Goal: Task Accomplishment & Management: Complete application form

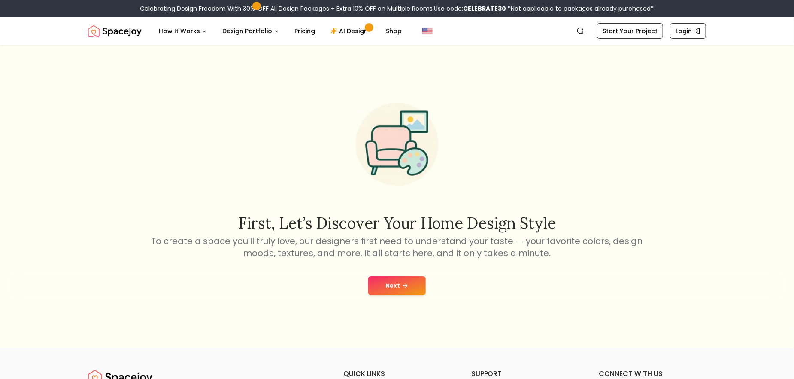
click at [391, 295] on button "Next" at bounding box center [397, 285] width 58 height 19
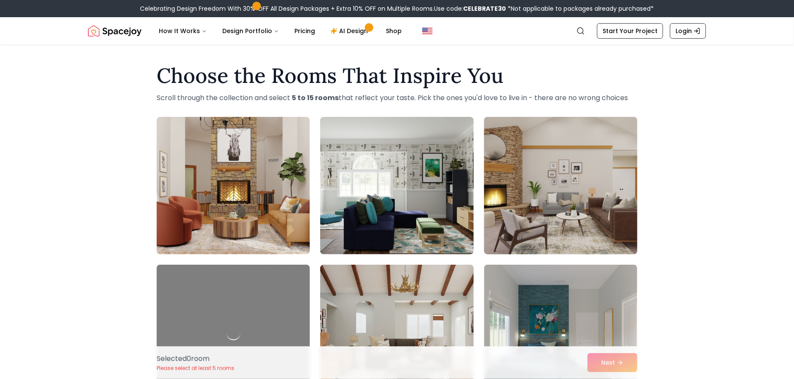
click at [608, 201] on img at bounding box center [561, 185] width 161 height 144
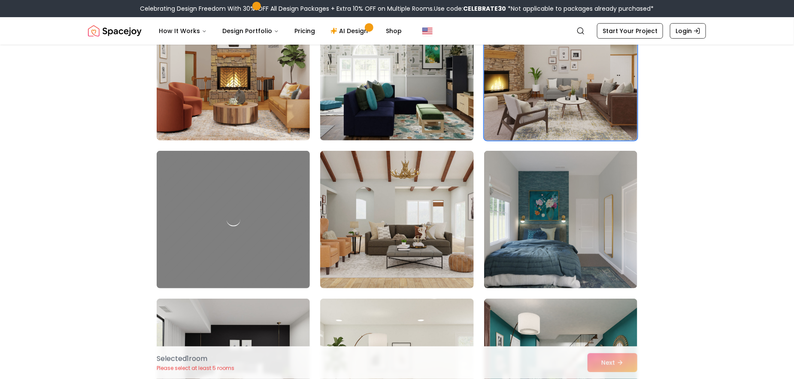
scroll to position [129, 0]
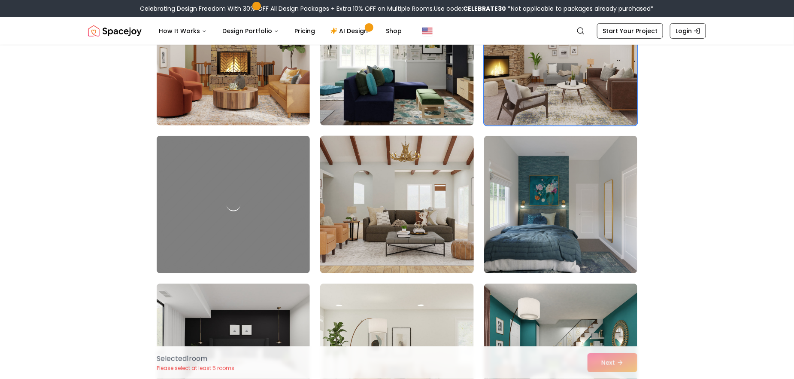
click at [442, 231] on img at bounding box center [396, 204] width 161 height 144
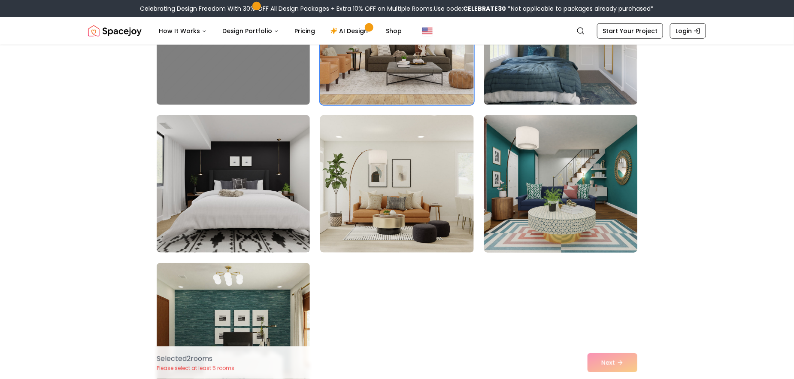
scroll to position [301, 0]
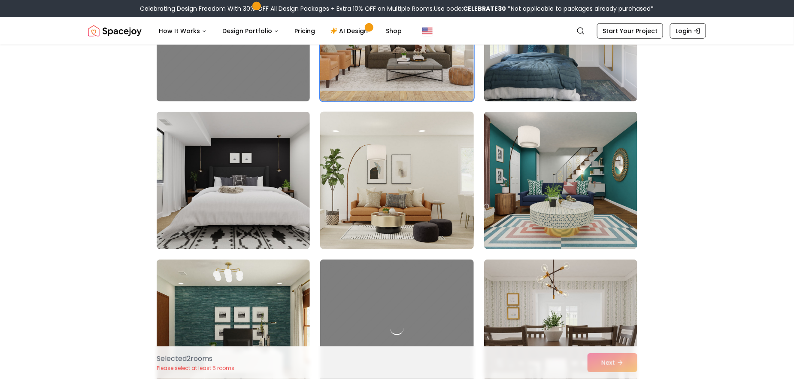
click at [411, 201] on img at bounding box center [396, 180] width 161 height 144
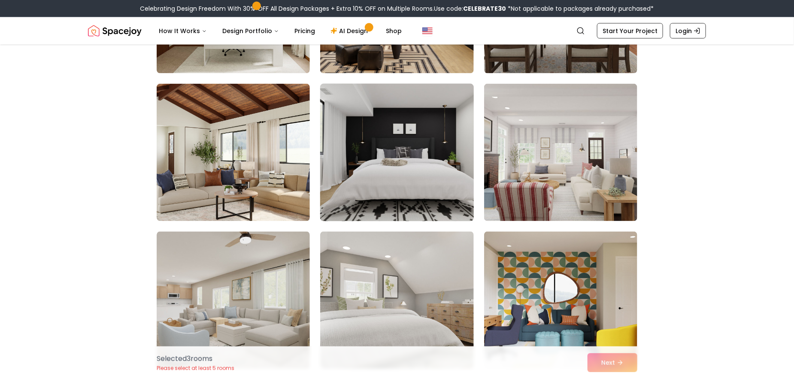
scroll to position [644, 0]
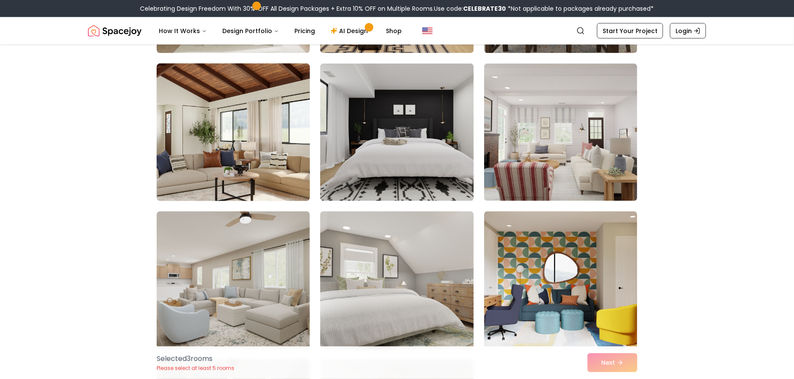
click at [215, 176] on img at bounding box center [233, 132] width 161 height 144
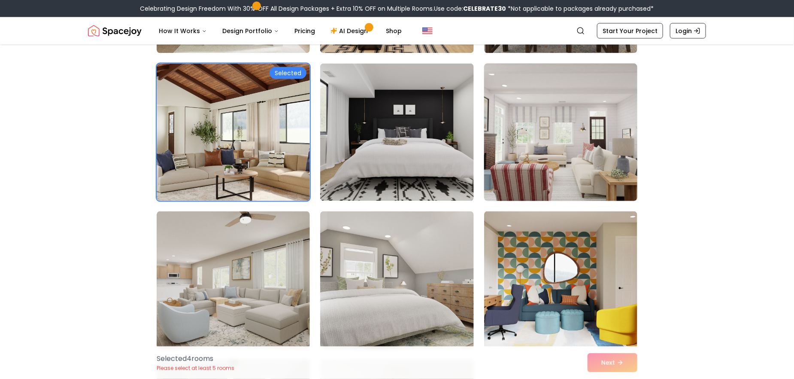
click at [599, 162] on img at bounding box center [561, 132] width 161 height 144
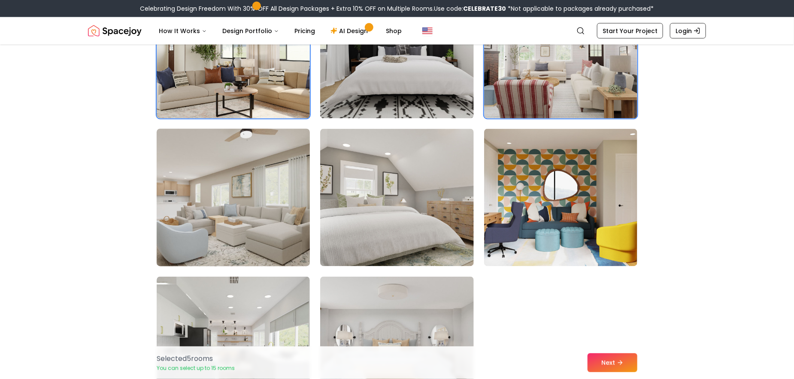
scroll to position [730, 0]
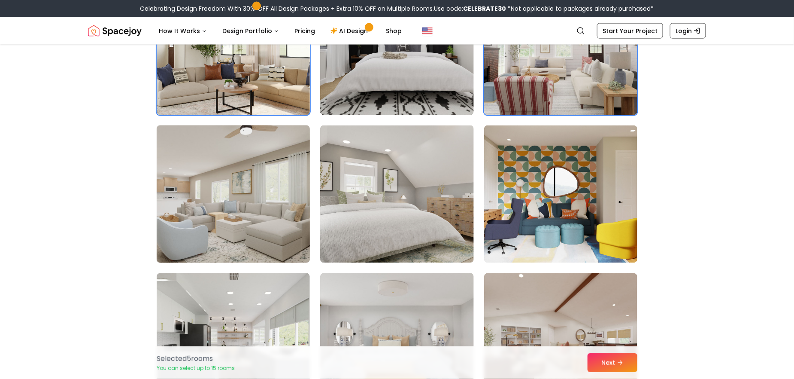
click at [183, 215] on img at bounding box center [233, 194] width 161 height 144
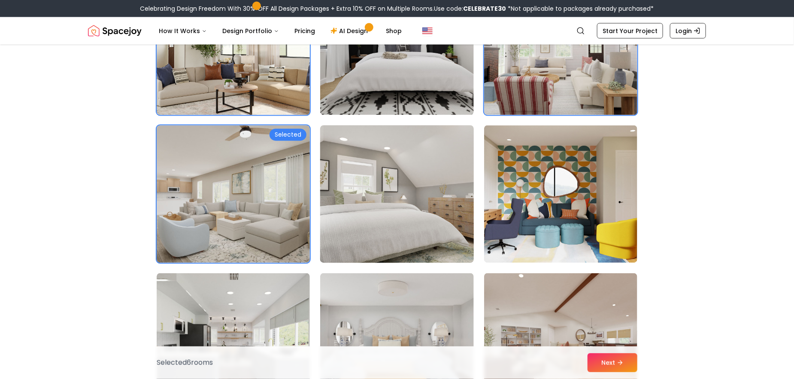
click at [432, 222] on img at bounding box center [396, 194] width 161 height 144
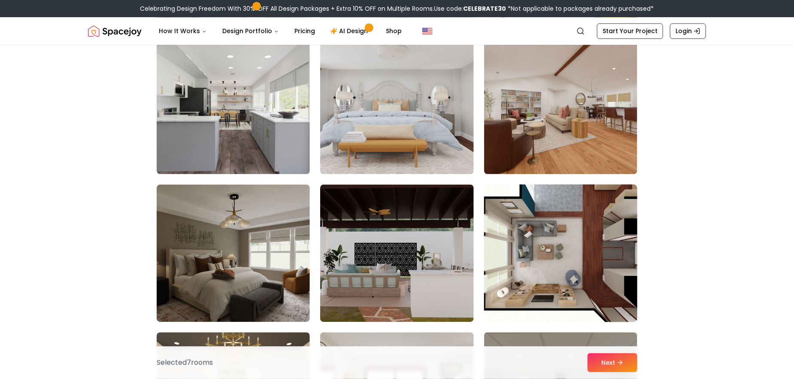
scroll to position [988, 0]
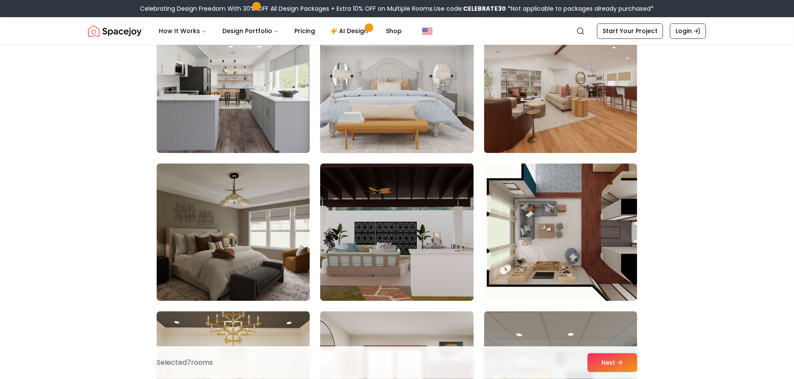
click at [402, 125] on img at bounding box center [396, 84] width 161 height 144
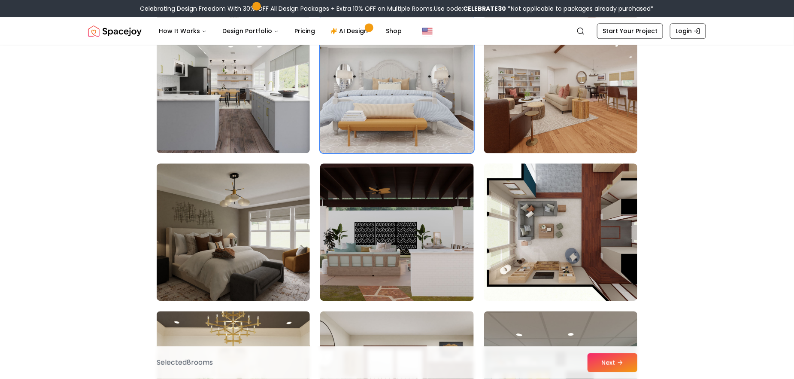
click at [594, 134] on img at bounding box center [561, 84] width 161 height 144
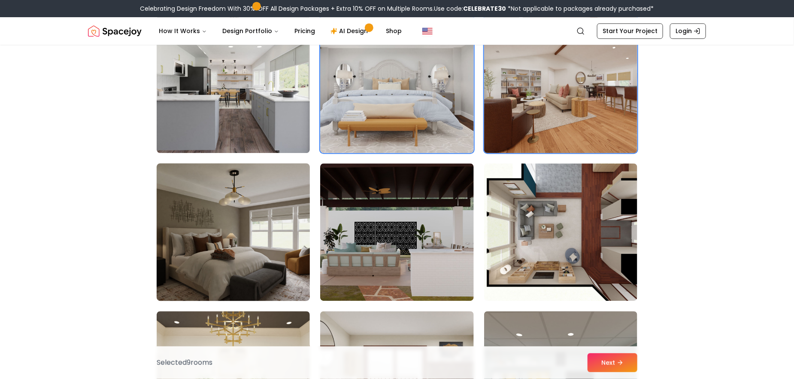
click at [210, 262] on img at bounding box center [233, 232] width 161 height 144
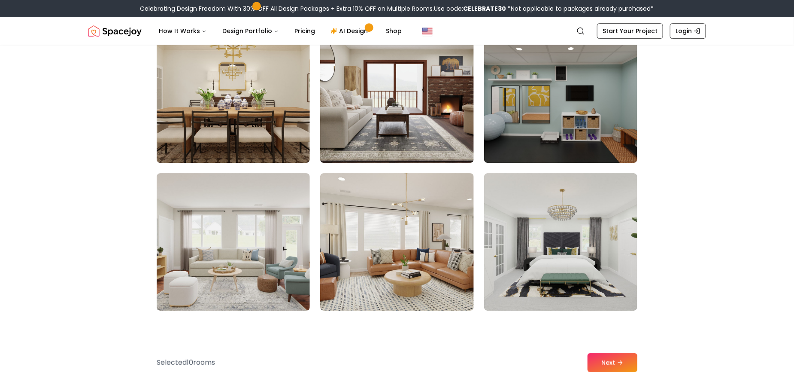
scroll to position [1288, 0]
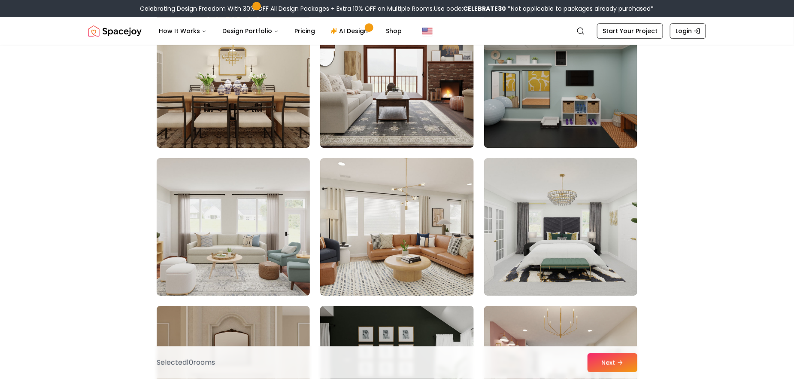
click at [197, 260] on img at bounding box center [233, 227] width 161 height 144
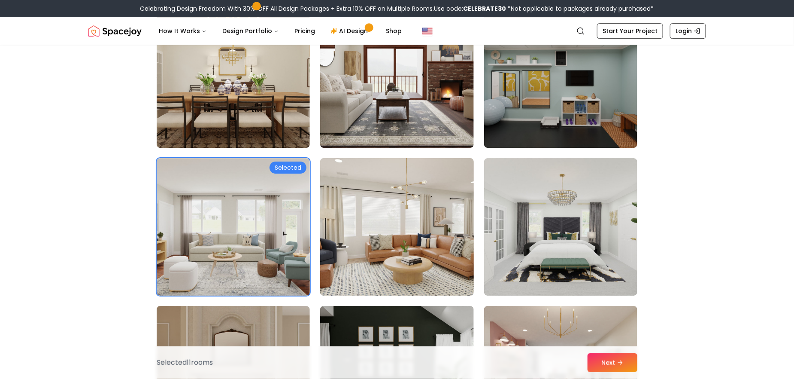
click at [401, 251] on img at bounding box center [396, 227] width 161 height 144
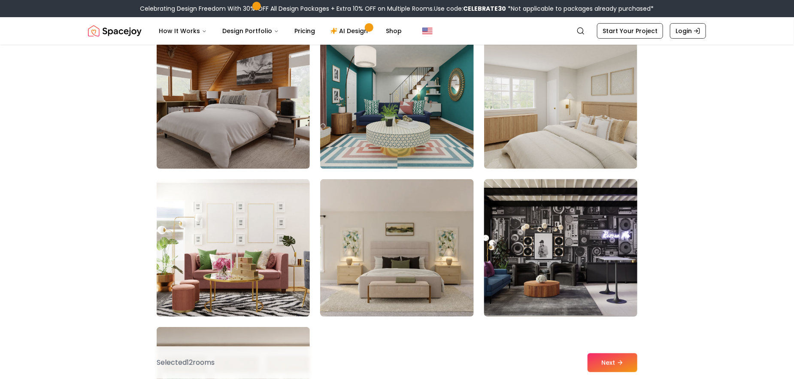
scroll to position [1718, 0]
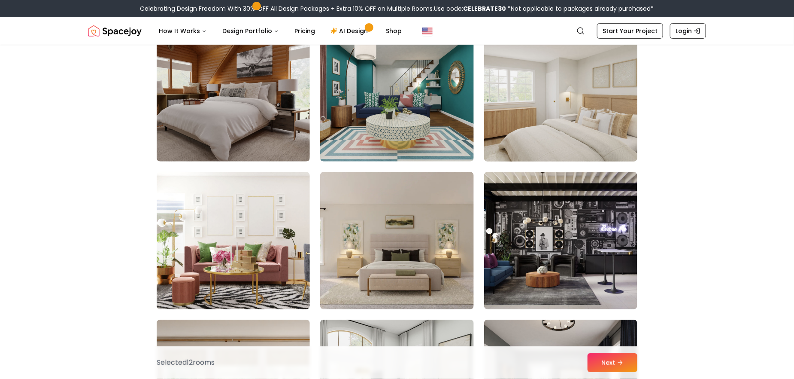
click at [574, 135] on img at bounding box center [561, 93] width 161 height 144
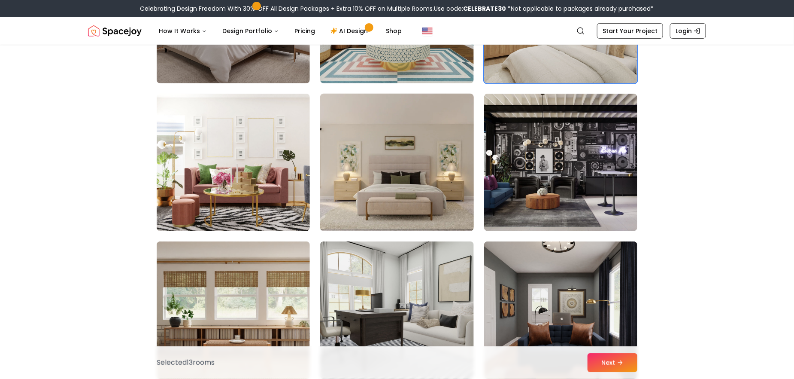
scroll to position [1804, 0]
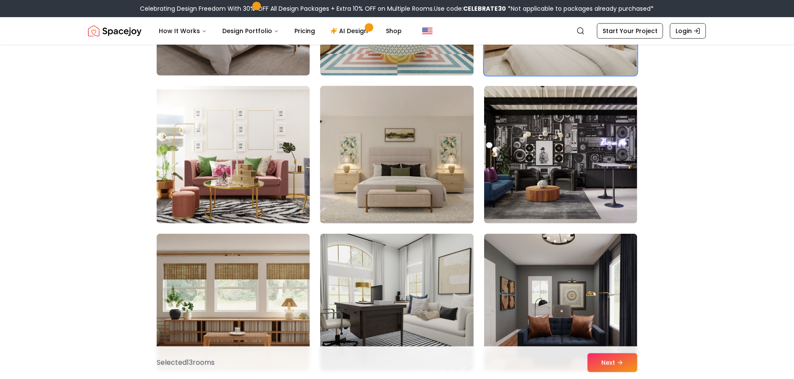
click at [427, 177] on img at bounding box center [396, 154] width 161 height 144
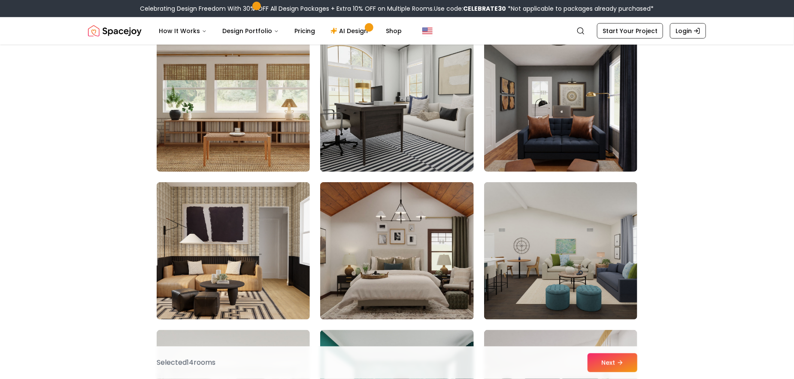
scroll to position [2018, 0]
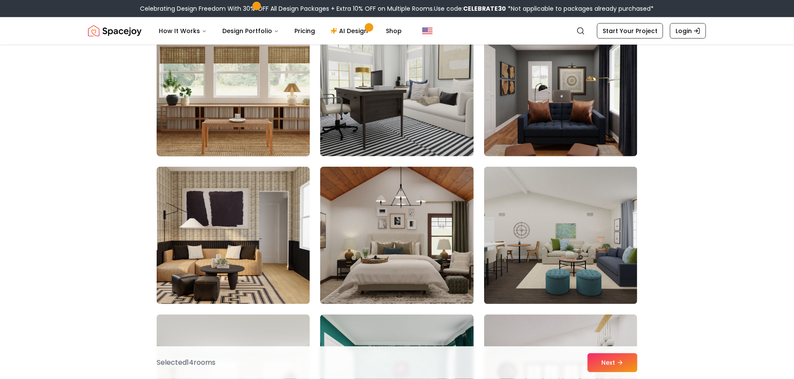
click at [246, 115] on img at bounding box center [233, 87] width 161 height 144
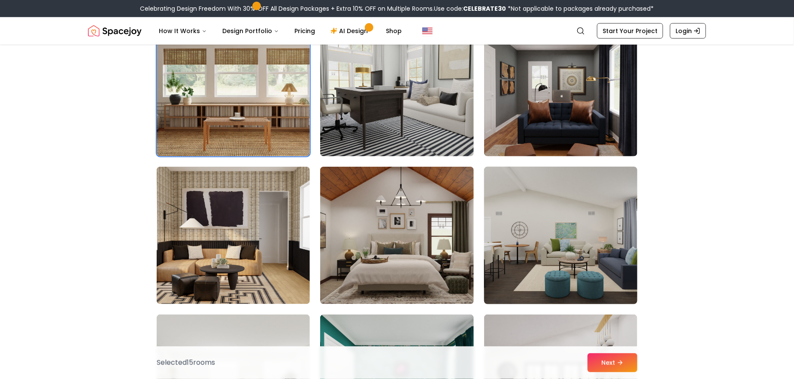
click at [558, 258] on img at bounding box center [561, 235] width 161 height 144
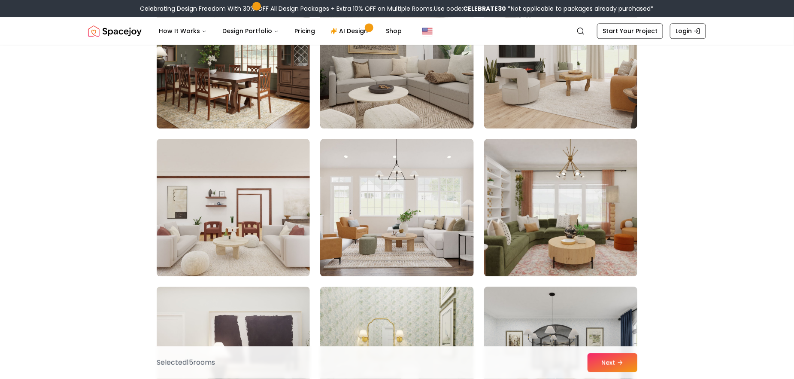
scroll to position [2748, 0]
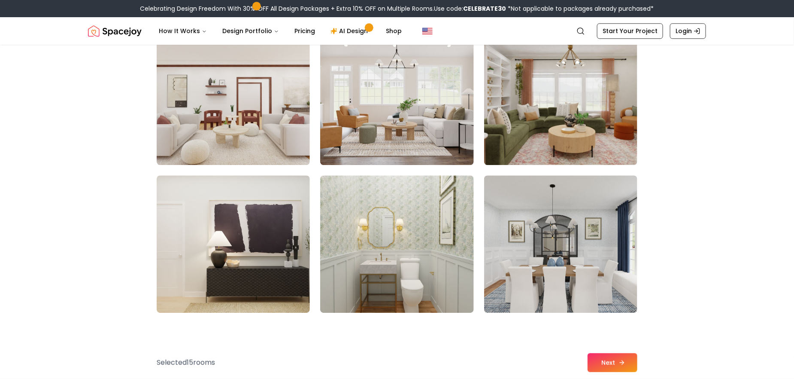
click at [638, 357] on button "Next" at bounding box center [613, 362] width 50 height 19
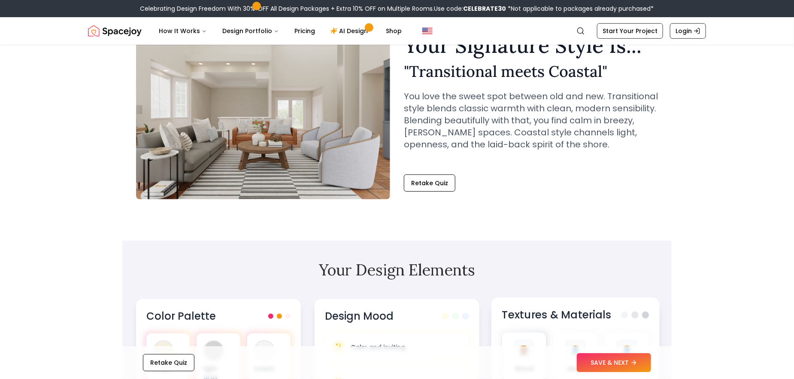
scroll to position [172, 0]
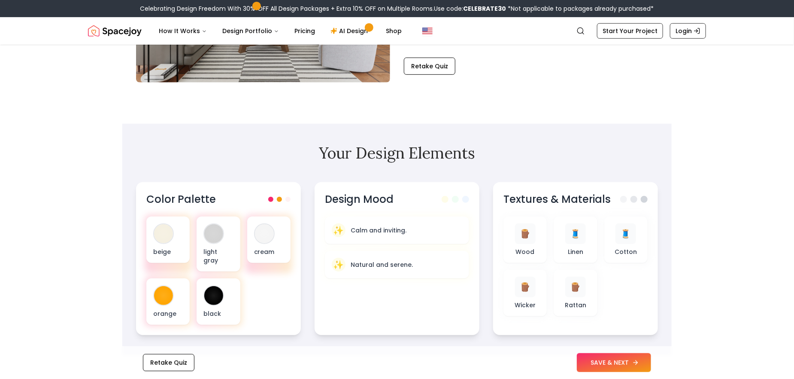
click at [637, 361] on button "SAVE & NEXT" at bounding box center [614, 362] width 74 height 19
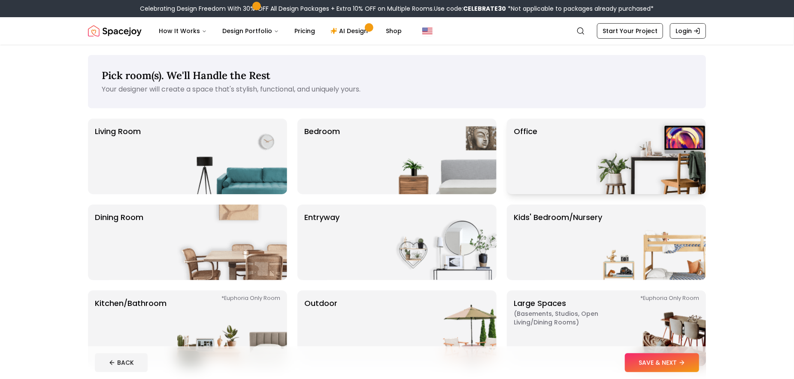
click at [596, 177] on img at bounding box center [651, 157] width 110 height 76
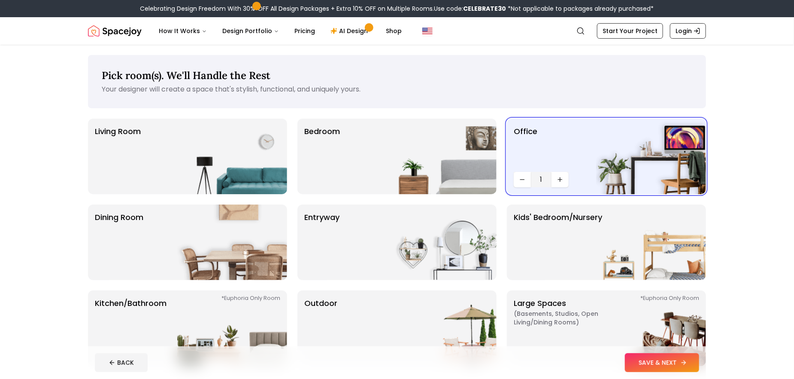
click at [646, 362] on button "SAVE & NEXT" at bounding box center [662, 362] width 74 height 19
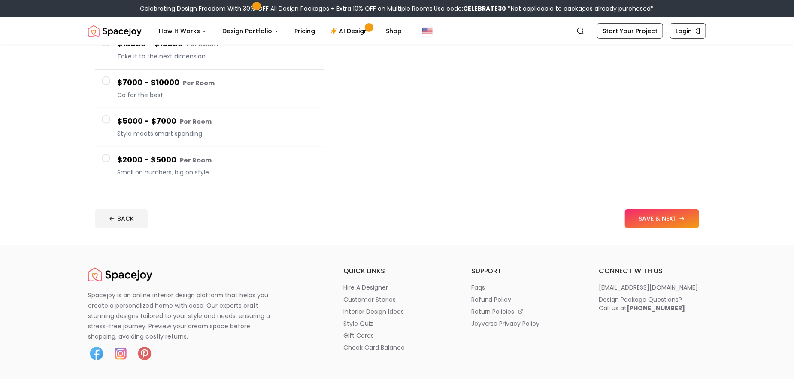
scroll to position [129, 0]
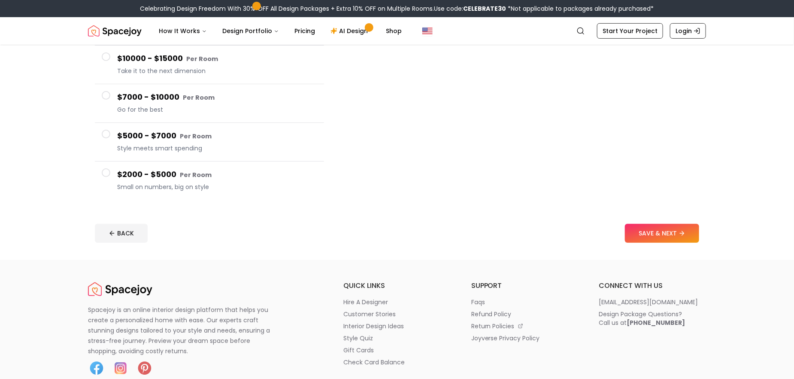
click at [110, 177] on span at bounding box center [106, 172] width 9 height 9
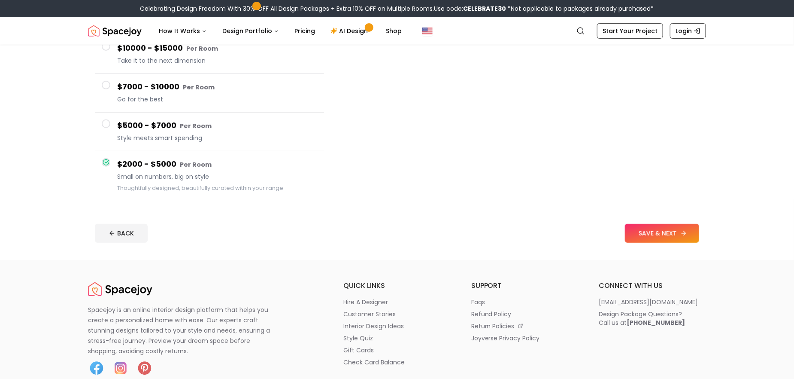
click at [653, 243] on button "SAVE & NEXT" at bounding box center [662, 233] width 74 height 19
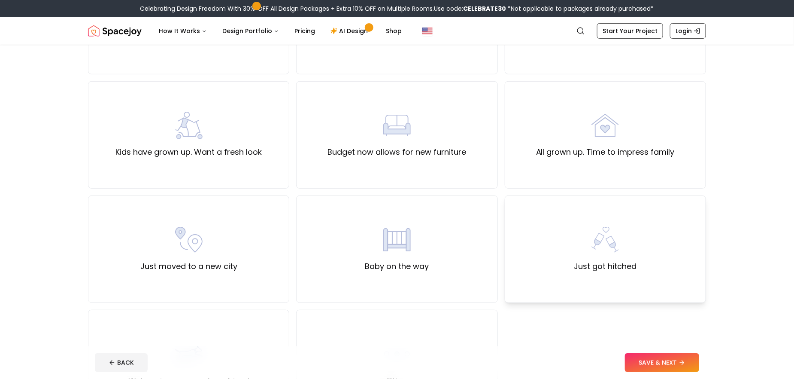
scroll to position [43, 0]
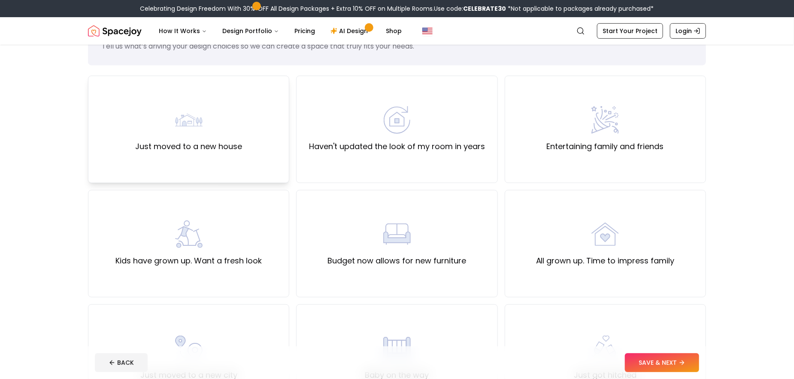
click at [221, 152] on label "Just moved to a new house" at bounding box center [188, 146] width 107 height 12
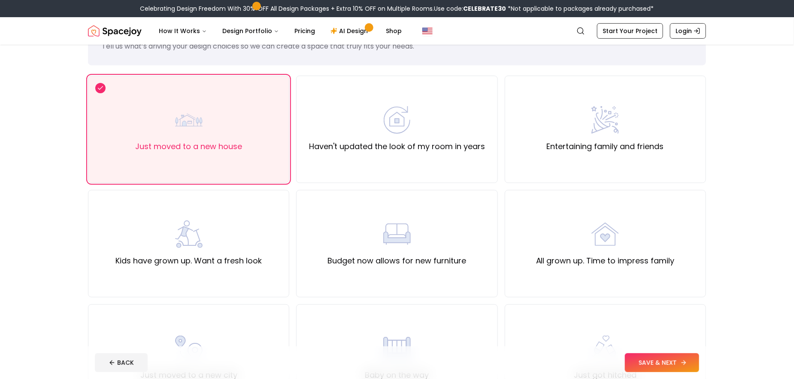
click at [658, 363] on button "SAVE & NEXT" at bounding box center [662, 362] width 74 height 19
